Goal: Find contact information: Find contact information

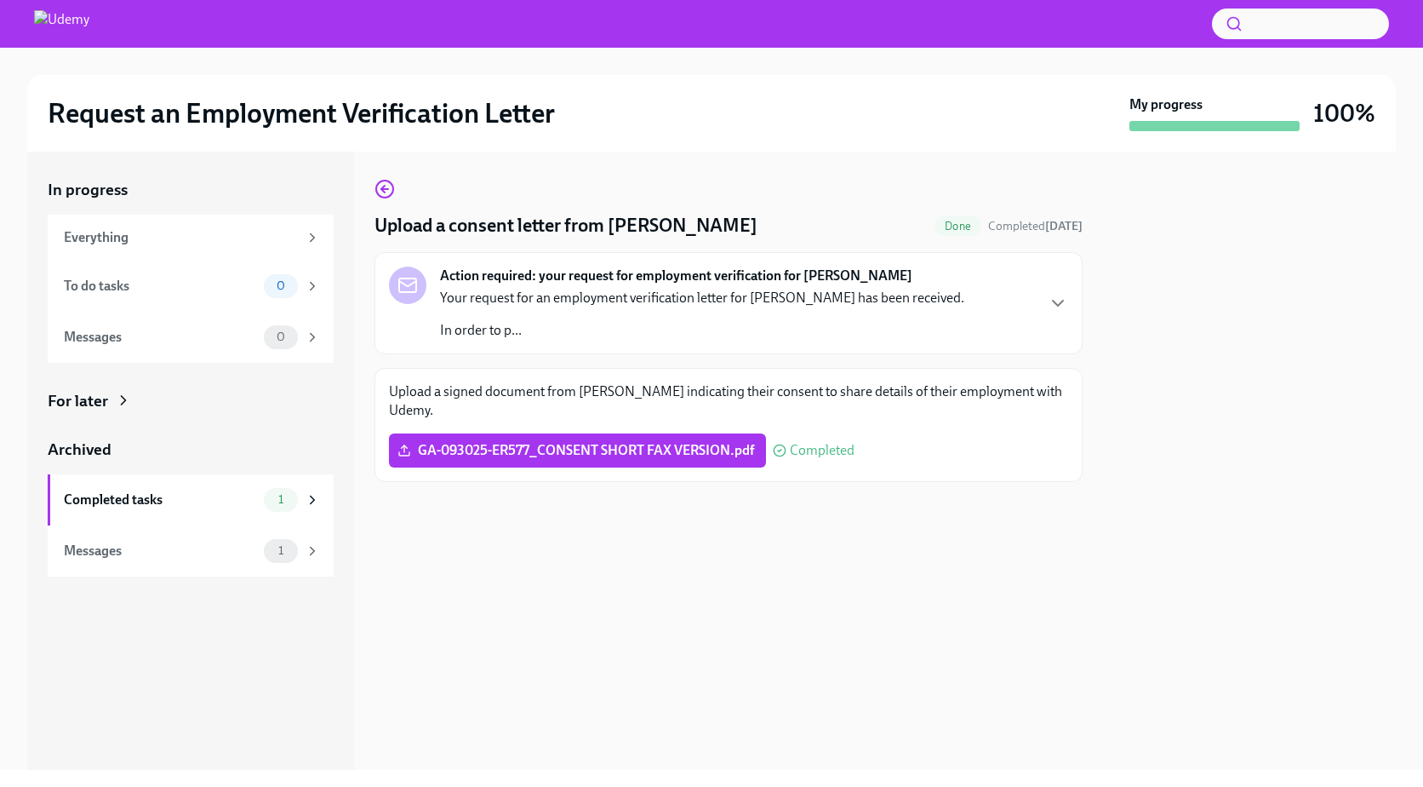
click at [535, 309] on div "Your request for an employment verification letter for [PERSON_NAME] has been r…" at bounding box center [702, 314] width 524 height 51
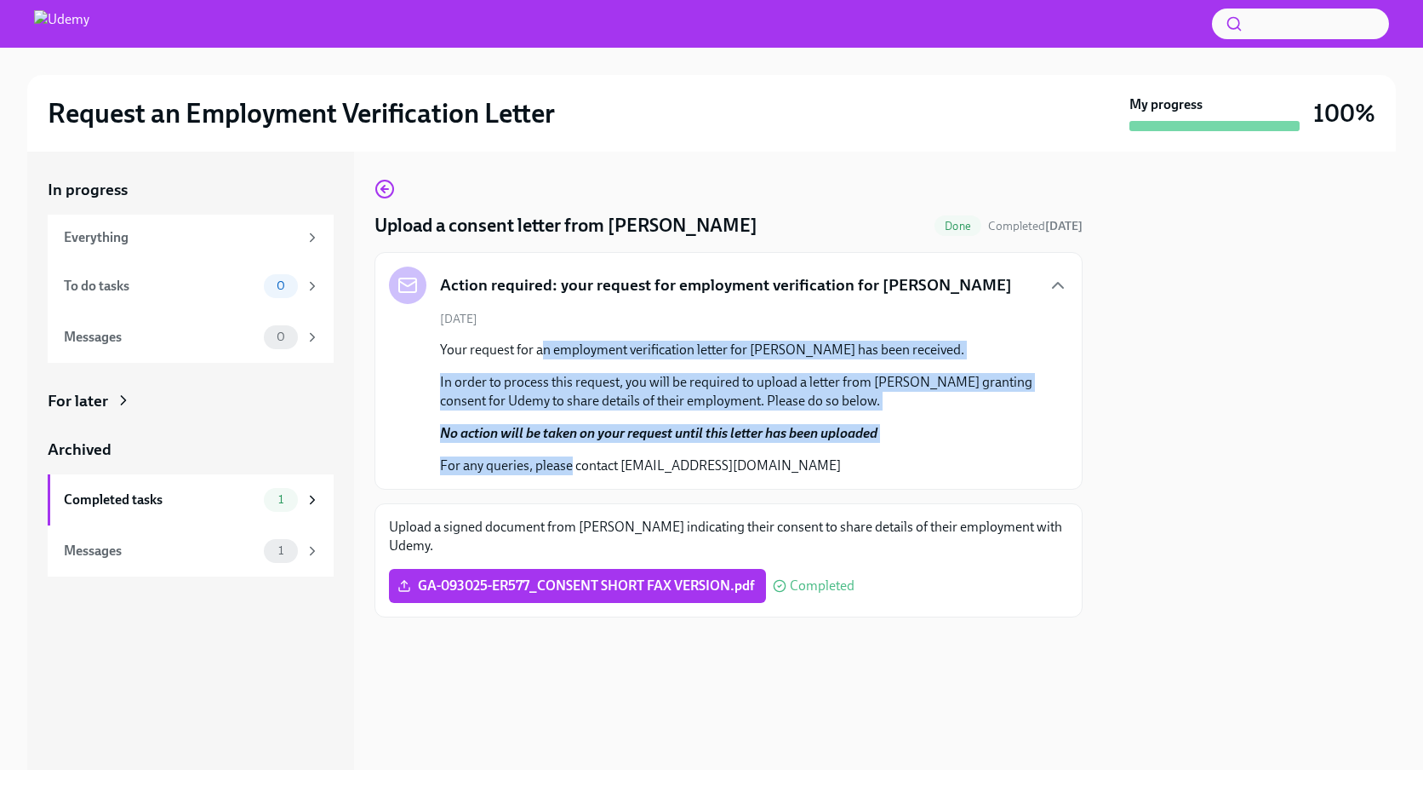
drag, startPoint x: 541, startPoint y: 359, endPoint x: 569, endPoint y: 458, distance: 102.4
click at [569, 458] on div "Your request for an employment verification letter for [PERSON_NAME] has been r…" at bounding box center [740, 408] width 601 height 135
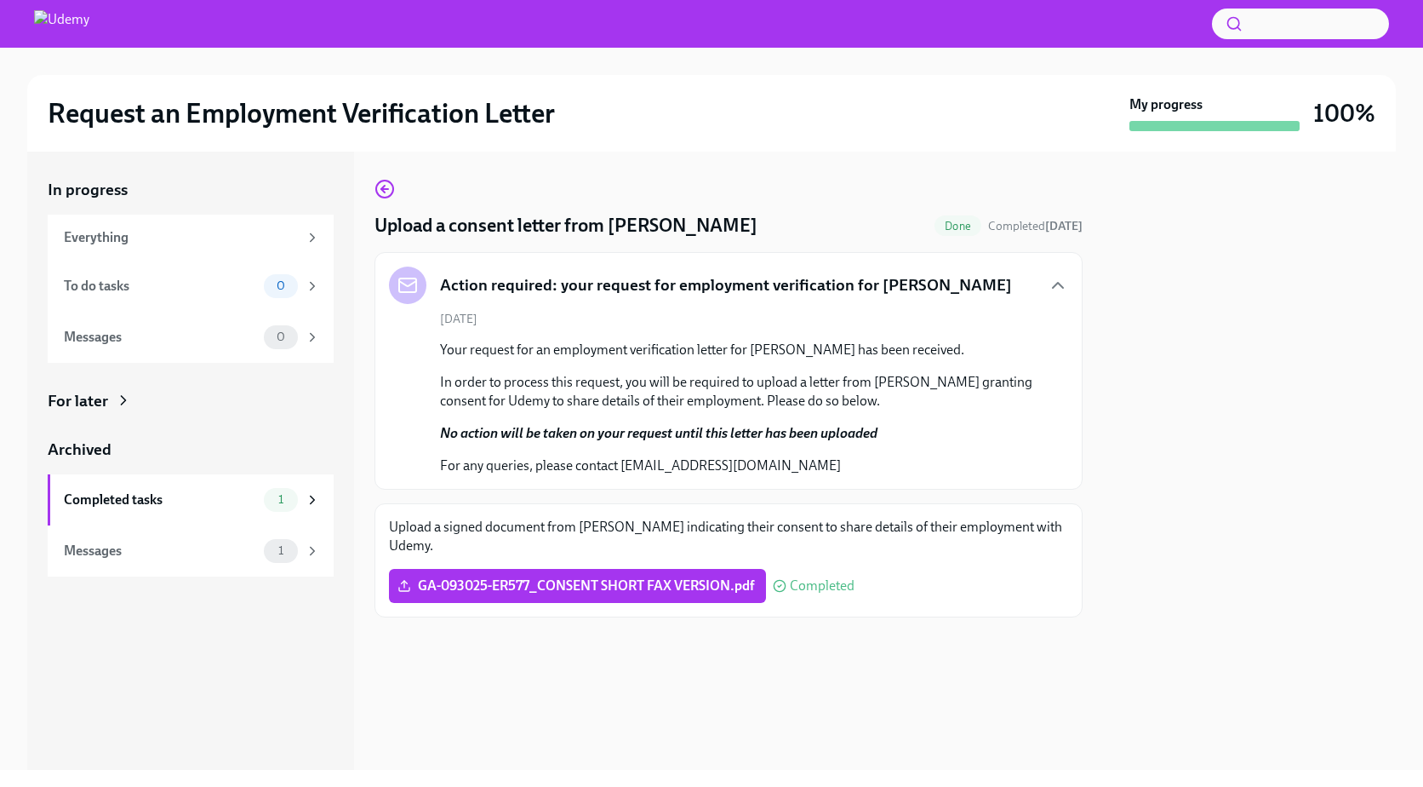
drag, startPoint x: 569, startPoint y: 458, endPoint x: 587, endPoint y: 455, distance: 19.0
click at [587, 455] on div "Your request for an employment verification letter for [PERSON_NAME] has been r…" at bounding box center [740, 408] width 601 height 135
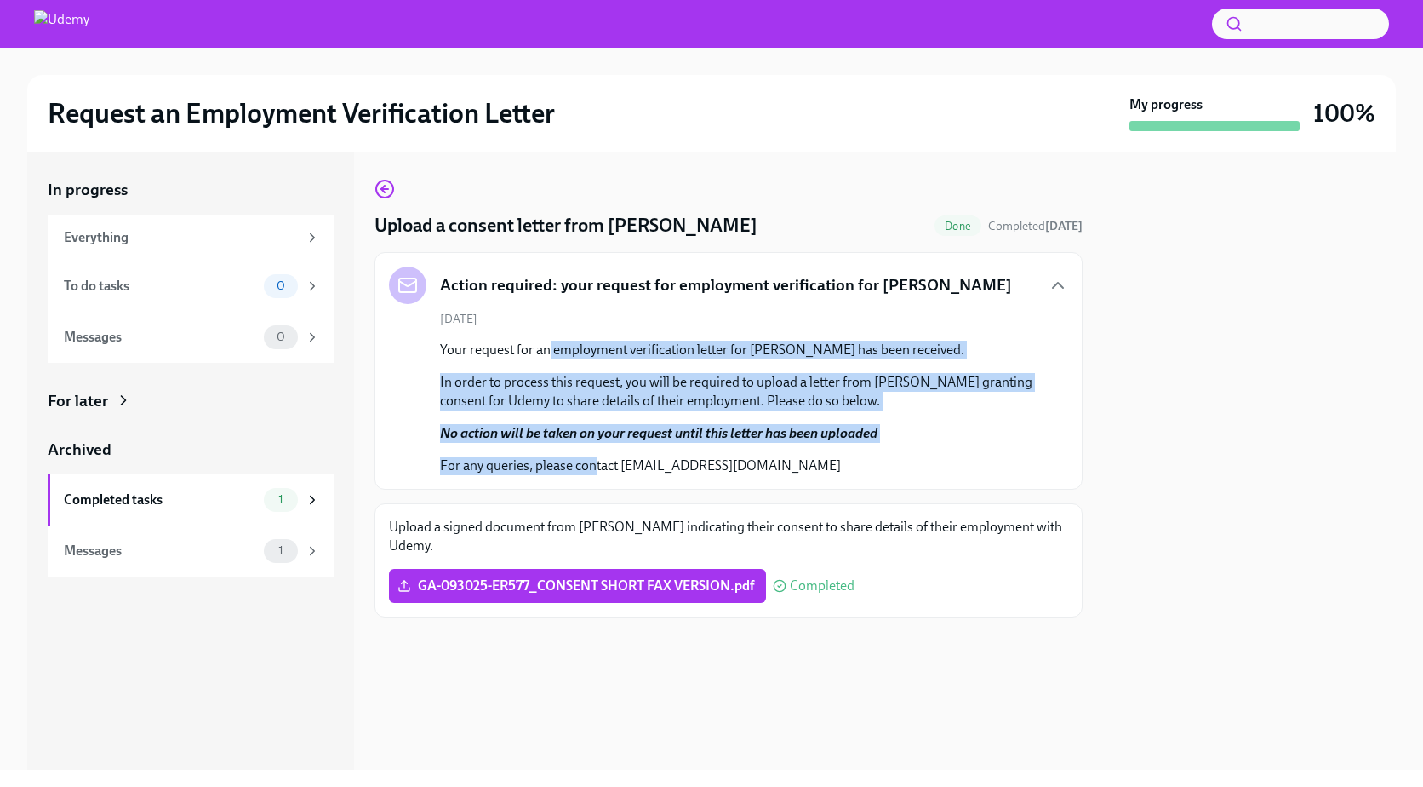
drag, startPoint x: 596, startPoint y: 467, endPoint x: 547, endPoint y: 352, distance: 124.3
click at [547, 352] on div "Your request for an employment verification letter for [PERSON_NAME] has been r…" at bounding box center [740, 408] width 601 height 135
click at [547, 352] on p "Your request for an employment verification letter for [PERSON_NAME] has been r…" at bounding box center [740, 350] width 601 height 19
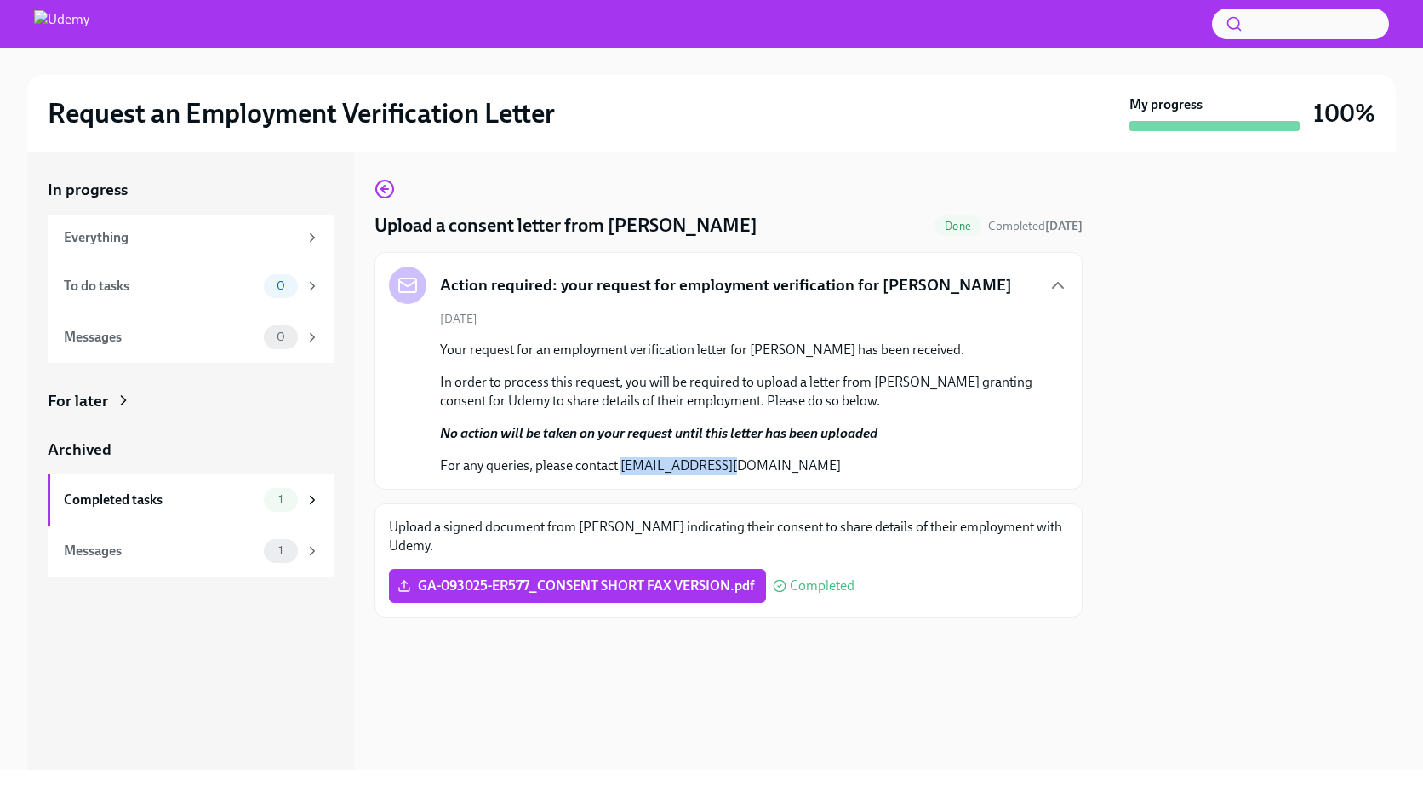
drag, startPoint x: 739, startPoint y: 467, endPoint x: 621, endPoint y: 468, distance: 117.5
click at [621, 468] on p "For any queries, please contact [EMAIL_ADDRESS][DOMAIN_NAME]" at bounding box center [740, 465] width 601 height 19
copy p "[EMAIL_ADDRESS][DOMAIN_NAME]"
